Goal: Transaction & Acquisition: Download file/media

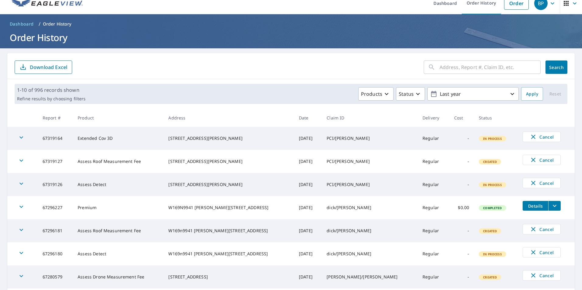
scroll to position [30, 0]
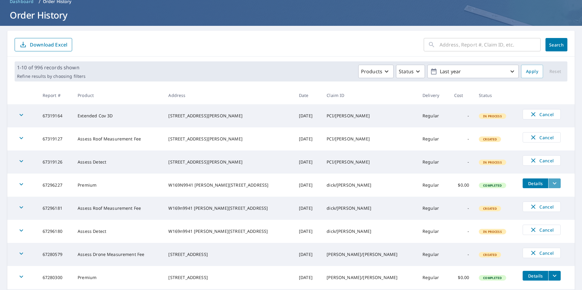
click at [551, 182] on icon "filesDropdownBtn-67296227" at bounding box center [554, 183] width 7 height 7
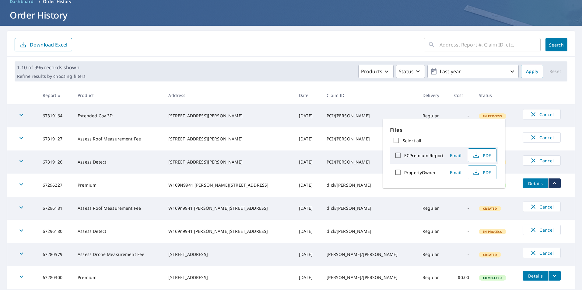
click at [482, 154] on span "PDF" at bounding box center [481, 155] width 19 height 7
click at [483, 173] on span "PDF" at bounding box center [481, 172] width 19 height 7
click at [528, 88] on th at bounding box center [546, 95] width 57 height 18
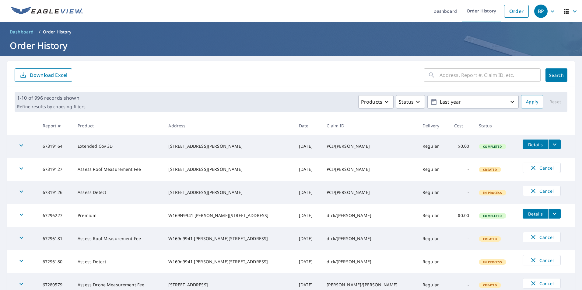
click at [551, 143] on icon "filesDropdownBtn-67319164" at bounding box center [554, 144] width 7 height 7
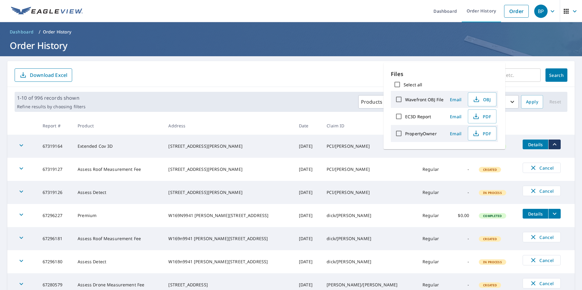
click at [566, 187] on td "Cancel" at bounding box center [546, 191] width 57 height 20
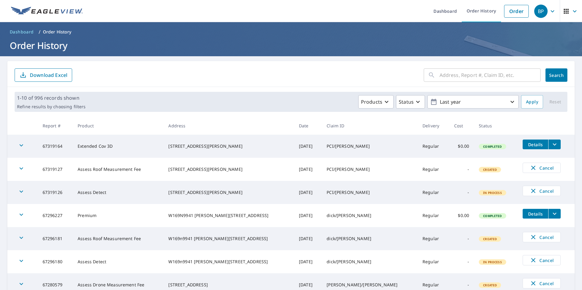
click at [551, 214] on icon "filesDropdownBtn-67296227" at bounding box center [554, 213] width 7 height 7
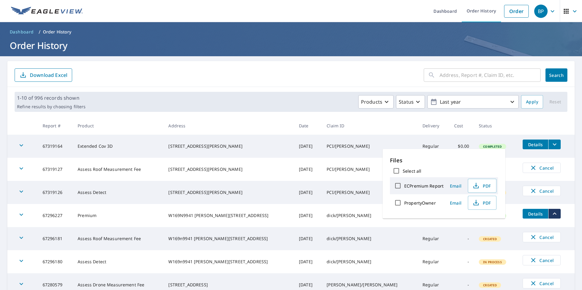
click at [570, 168] on main "​ Search Download Excel 1-10 of 996 records shown Refine results by choosing fi…" at bounding box center [291, 225] width 582 height 339
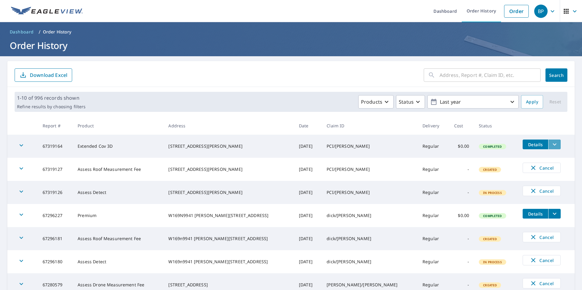
click at [548, 146] on button "filesDropdownBtn-67319164" at bounding box center [554, 145] width 12 height 10
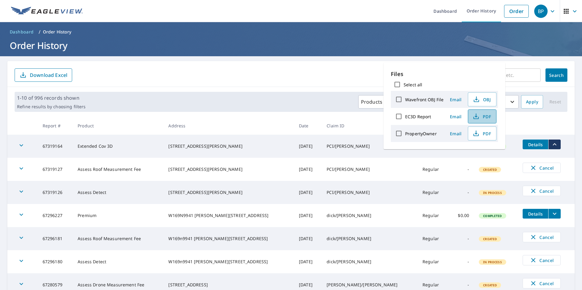
click at [480, 116] on span "PDF" at bounding box center [481, 116] width 19 height 7
click at [562, 140] on td "Details" at bounding box center [546, 144] width 57 height 19
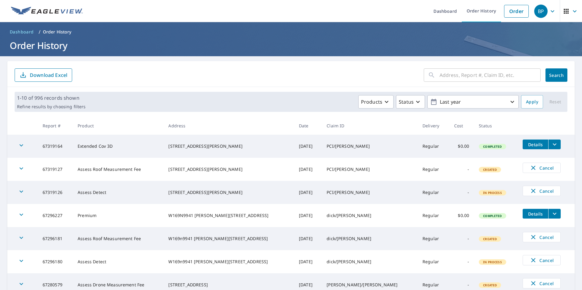
click at [551, 141] on icon "filesDropdownBtn-67319164" at bounding box center [554, 144] width 7 height 7
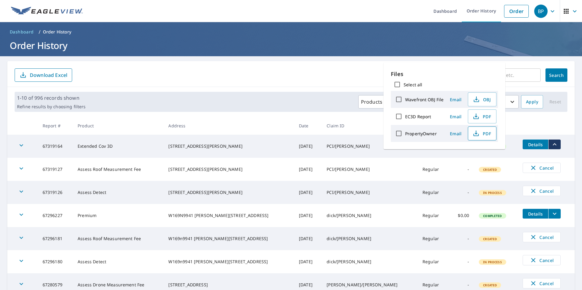
click at [485, 134] on span "PDF" at bounding box center [481, 133] width 19 height 7
